Goal: Browse casually

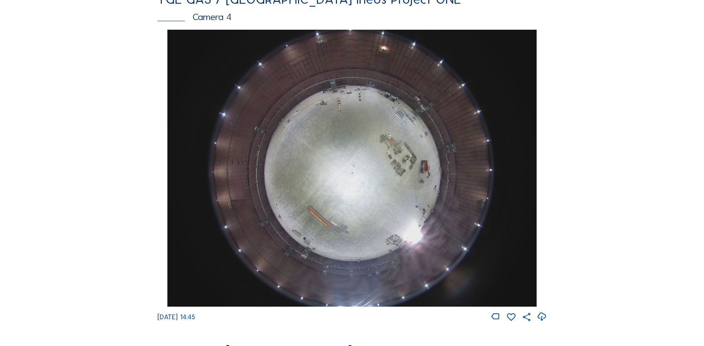
scroll to position [705, 0]
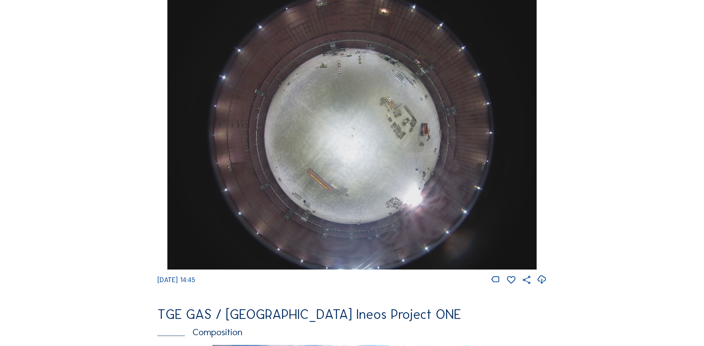
click at [342, 115] on img at bounding box center [351, 131] width 369 height 277
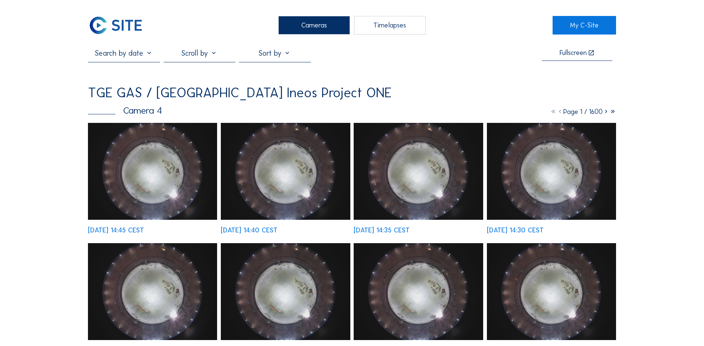
click at [141, 164] on img at bounding box center [152, 171] width 129 height 97
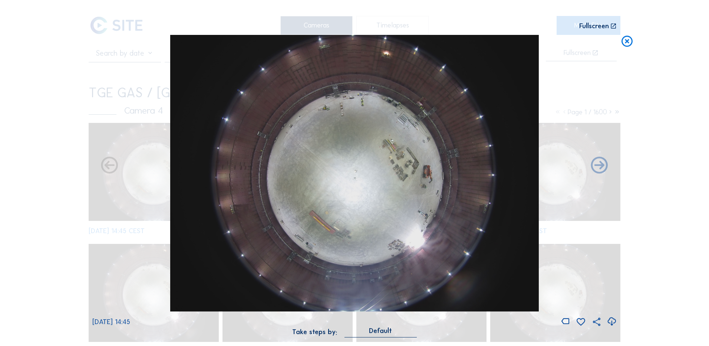
click at [613, 321] on icon at bounding box center [612, 321] width 10 height 12
drag, startPoint x: 46, startPoint y: 168, endPoint x: 57, endPoint y: 163, distance: 11.9
click at [46, 168] on div "Scroll to travel through time | Press 'Alt' Button + Scroll to Zoom | Click and…" at bounding box center [354, 173] width 709 height 346
click at [628, 43] on icon at bounding box center [627, 42] width 13 height 14
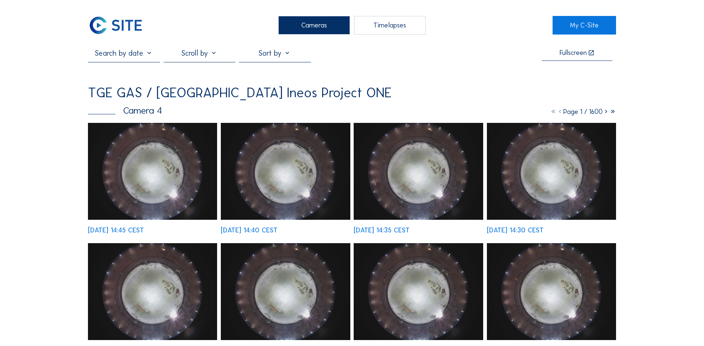
click at [318, 24] on div "Cameras" at bounding box center [314, 25] width 72 height 19
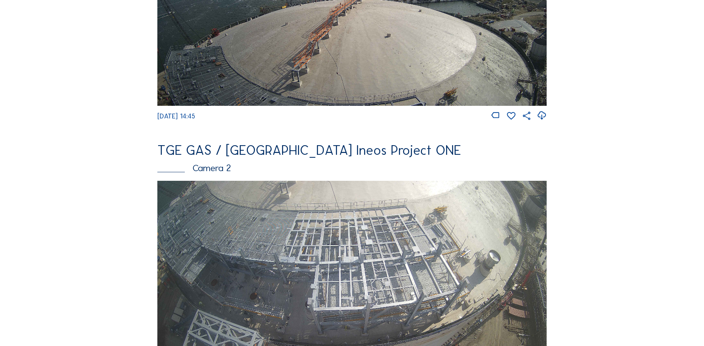
scroll to position [260, 0]
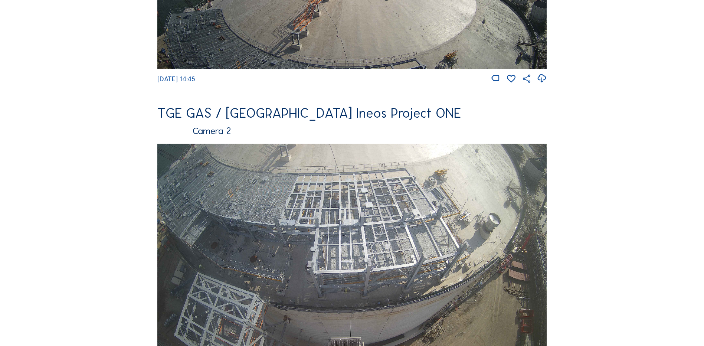
click at [360, 221] on img at bounding box center [351, 253] width 389 height 219
